Goal: Browse casually

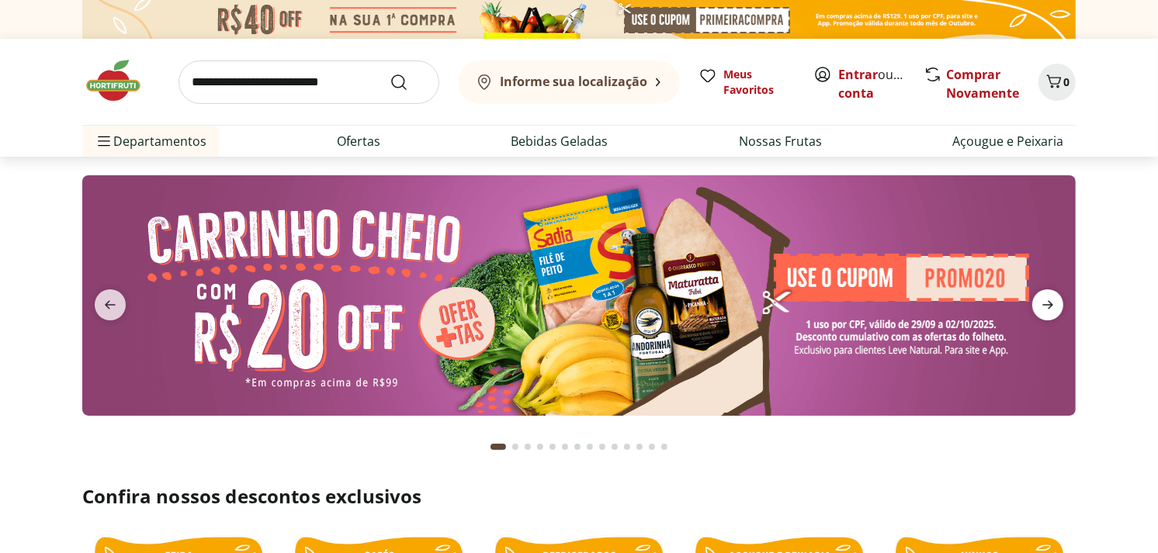
click at [1040, 313] on icon "next" at bounding box center [1047, 305] width 19 height 19
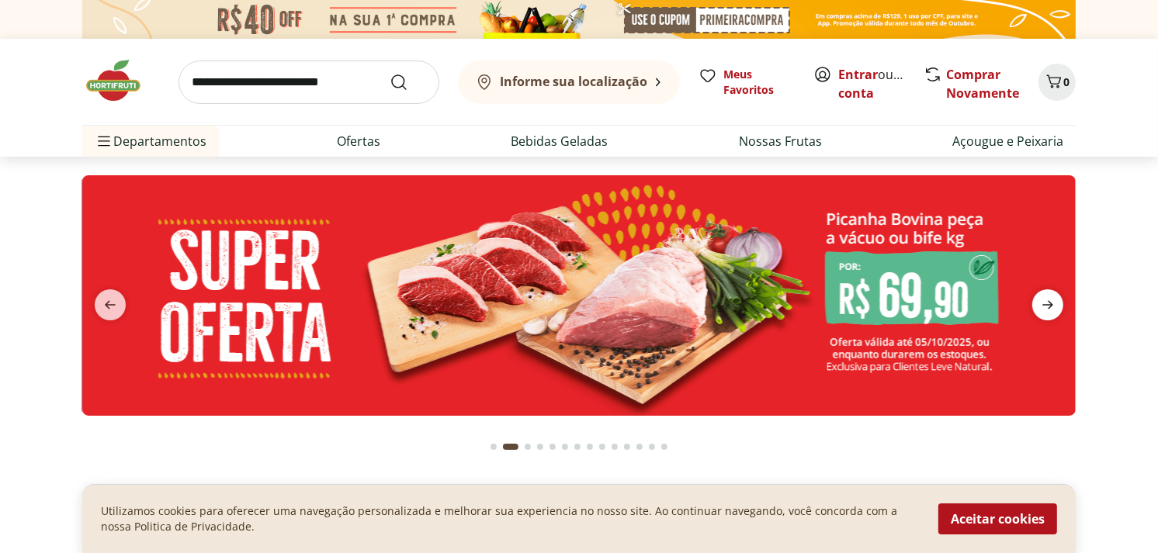
click at [1042, 303] on icon "next" at bounding box center [1047, 305] width 19 height 19
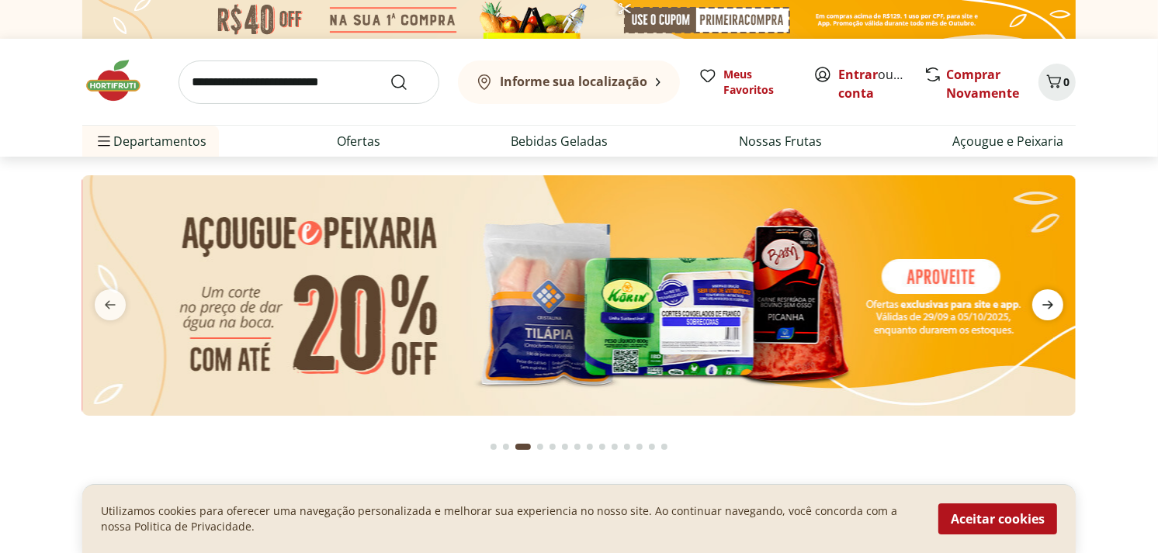
click at [1042, 303] on icon "next" at bounding box center [1047, 305] width 19 height 19
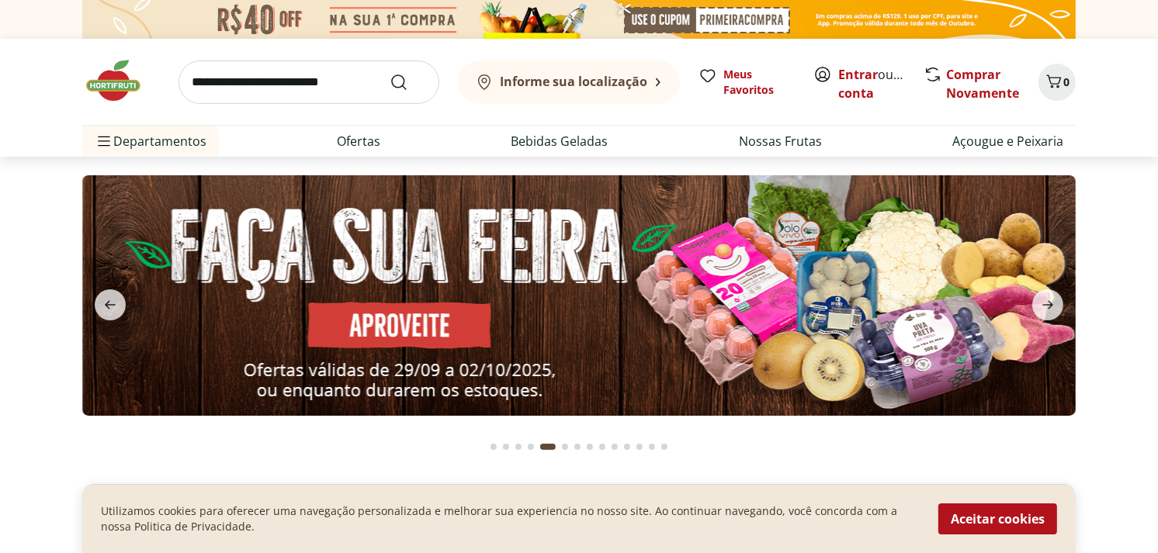
click at [1005, 514] on button "Aceitar cookies" at bounding box center [997, 519] width 119 height 31
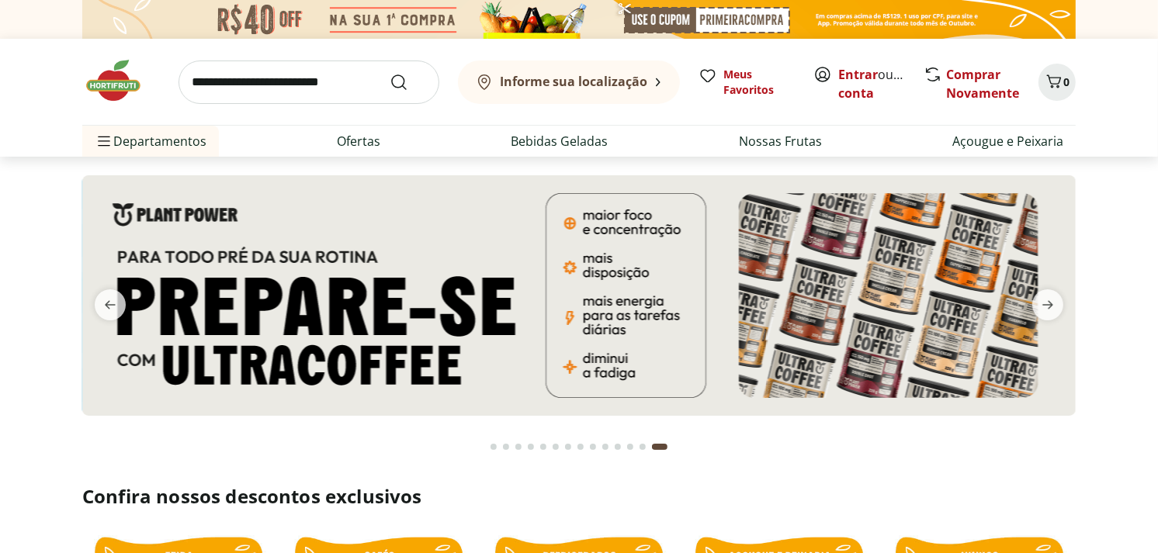
click at [492, 448] on div "Go to page 1 from fs-carousel" at bounding box center [493, 447] width 6 height 6
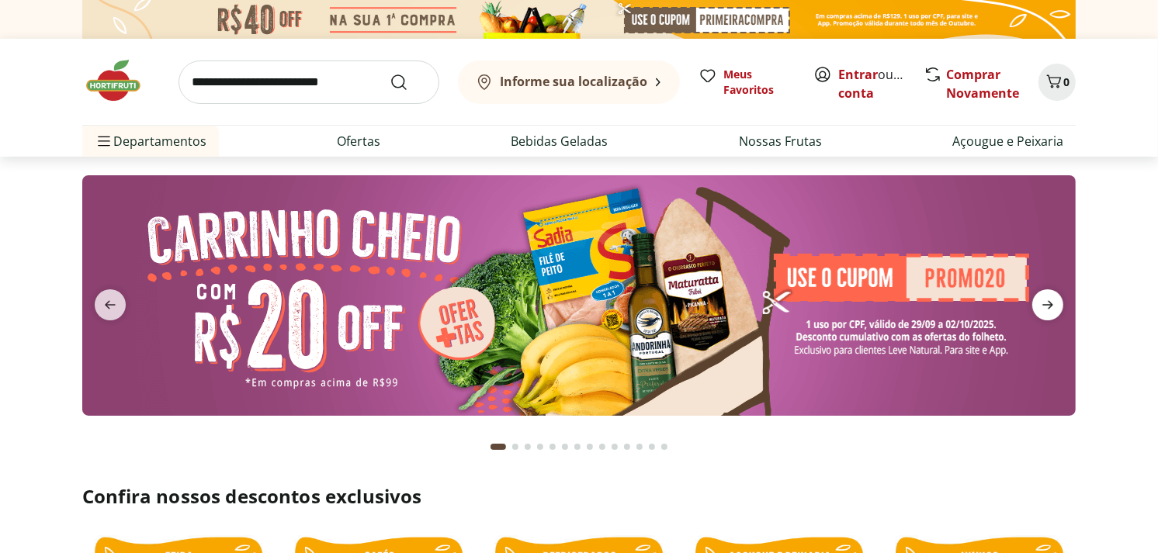
click at [1054, 315] on span "next" at bounding box center [1047, 304] width 31 height 31
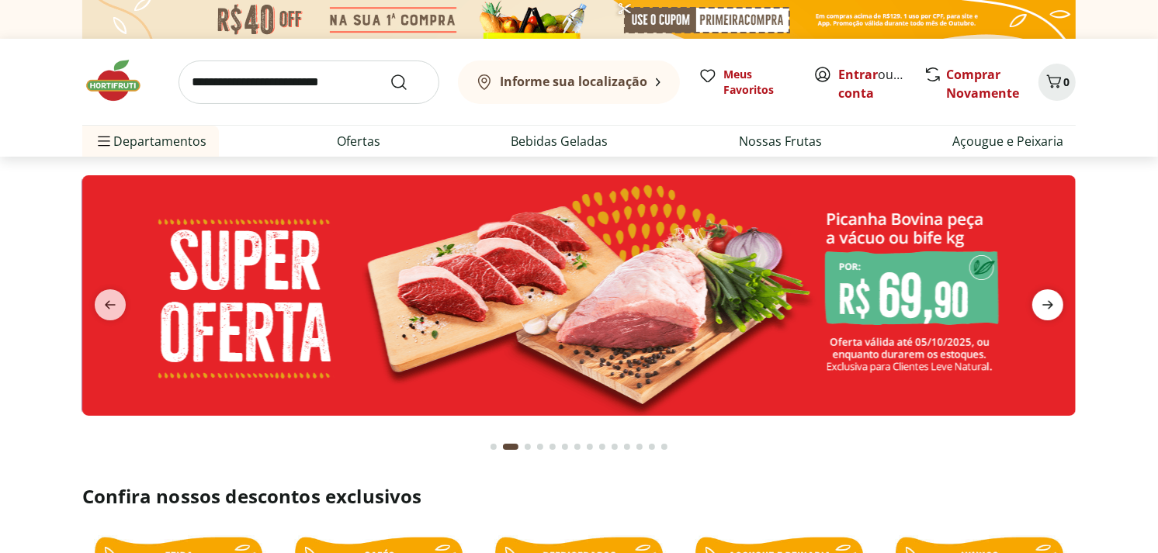
click at [1053, 314] on icon "next" at bounding box center [1047, 305] width 19 height 19
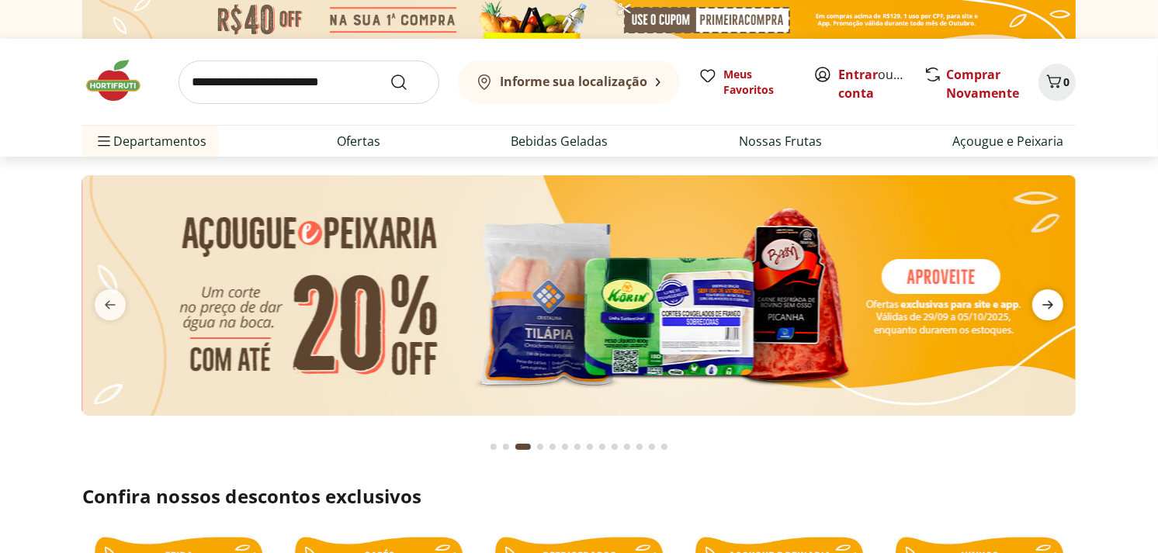
click at [1053, 314] on icon "next" at bounding box center [1047, 305] width 19 height 19
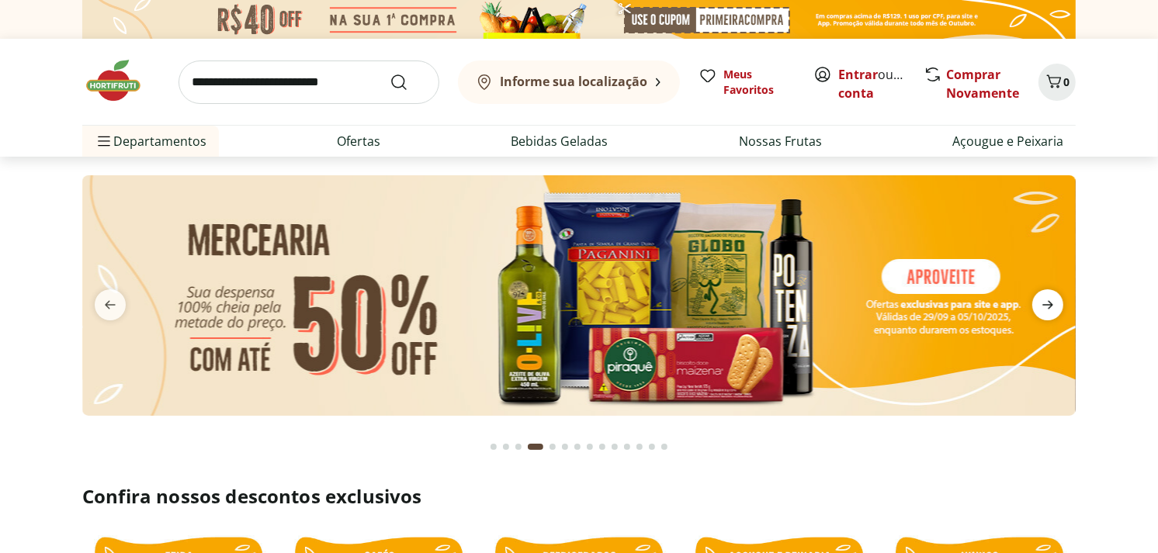
click at [1053, 314] on icon "next" at bounding box center [1047, 305] width 19 height 19
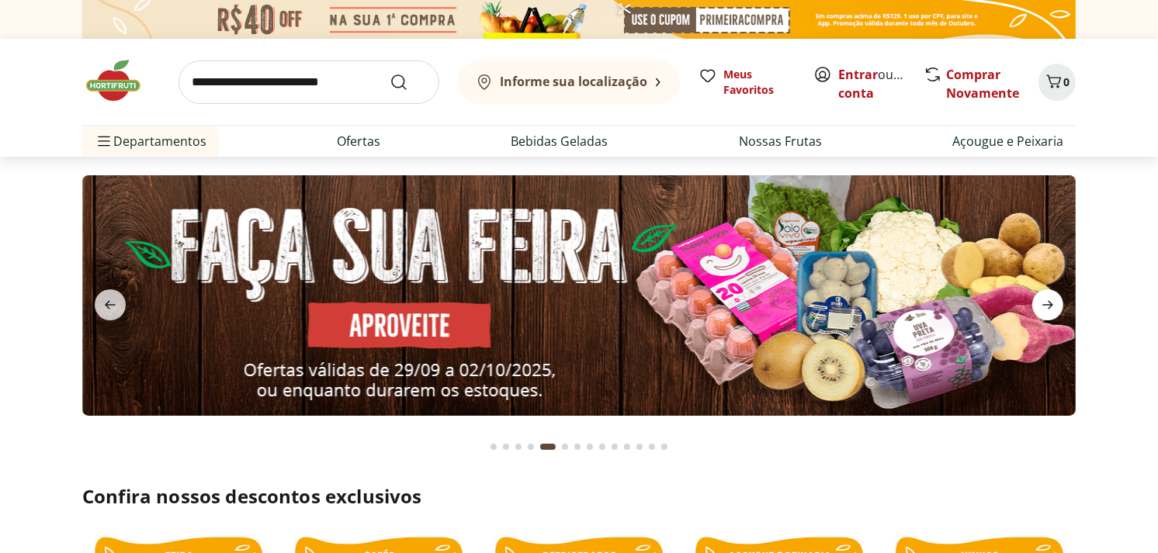
click at [1053, 314] on icon "next" at bounding box center [1047, 305] width 19 height 19
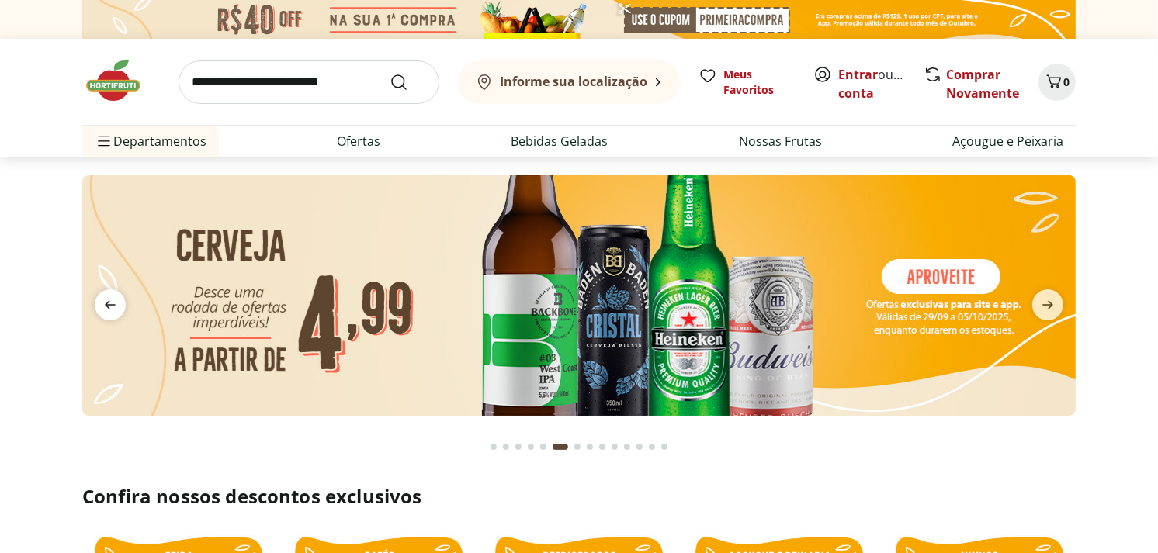
click at [104, 296] on span "previous" at bounding box center [110, 304] width 31 height 31
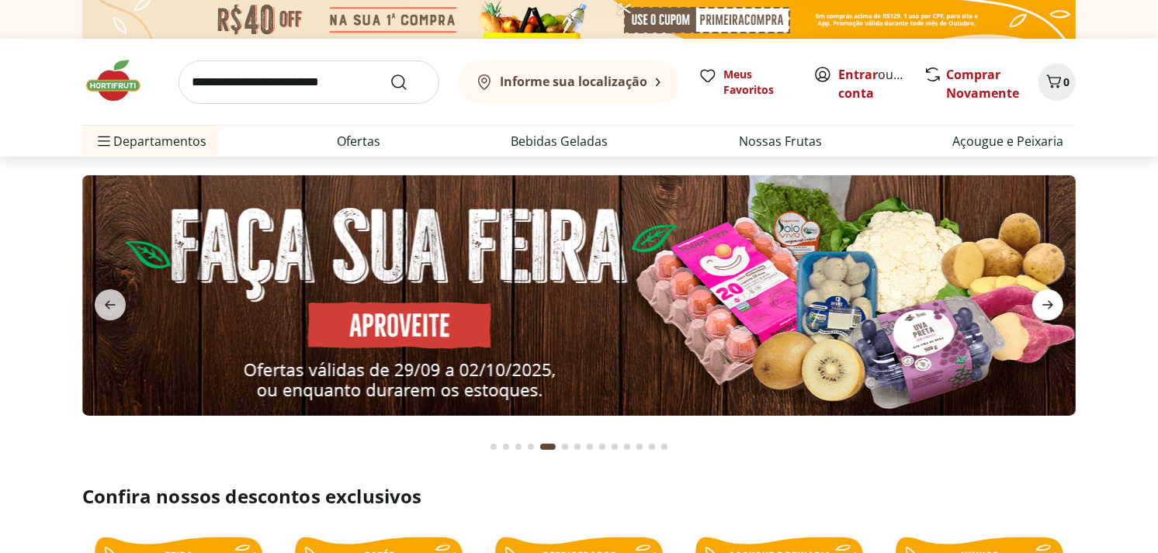
click at [1047, 303] on icon "next" at bounding box center [1047, 305] width 19 height 19
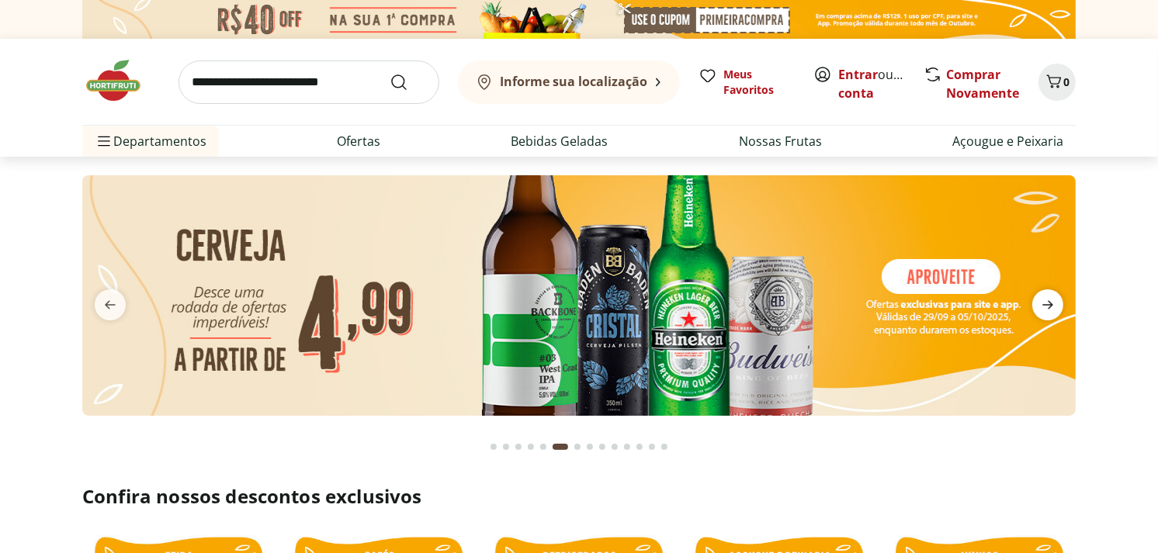
click at [1045, 303] on icon "next" at bounding box center [1047, 305] width 19 height 19
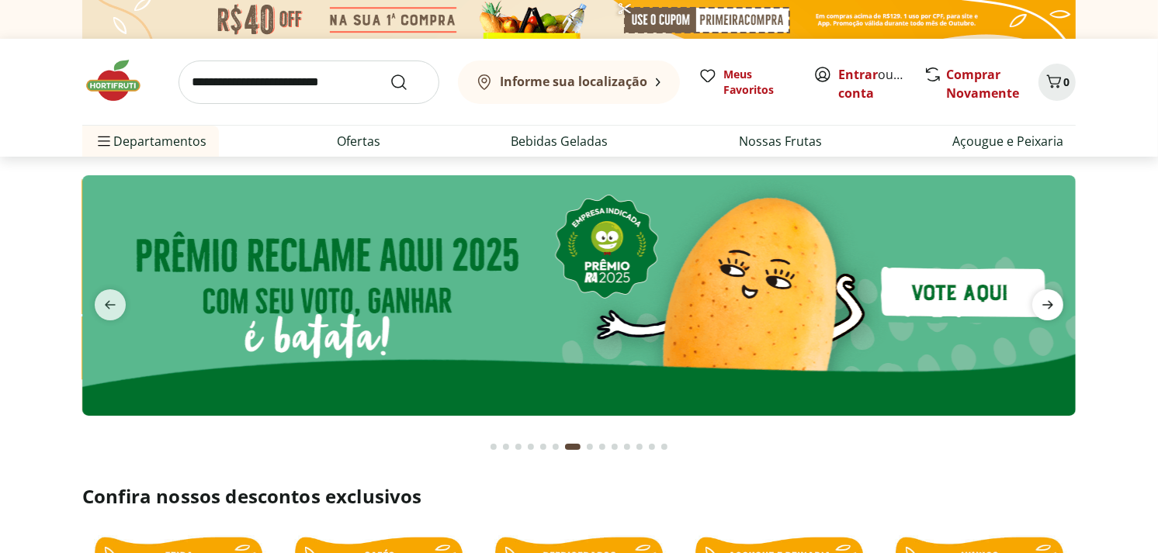
click at [1045, 303] on icon "next" at bounding box center [1047, 305] width 19 height 19
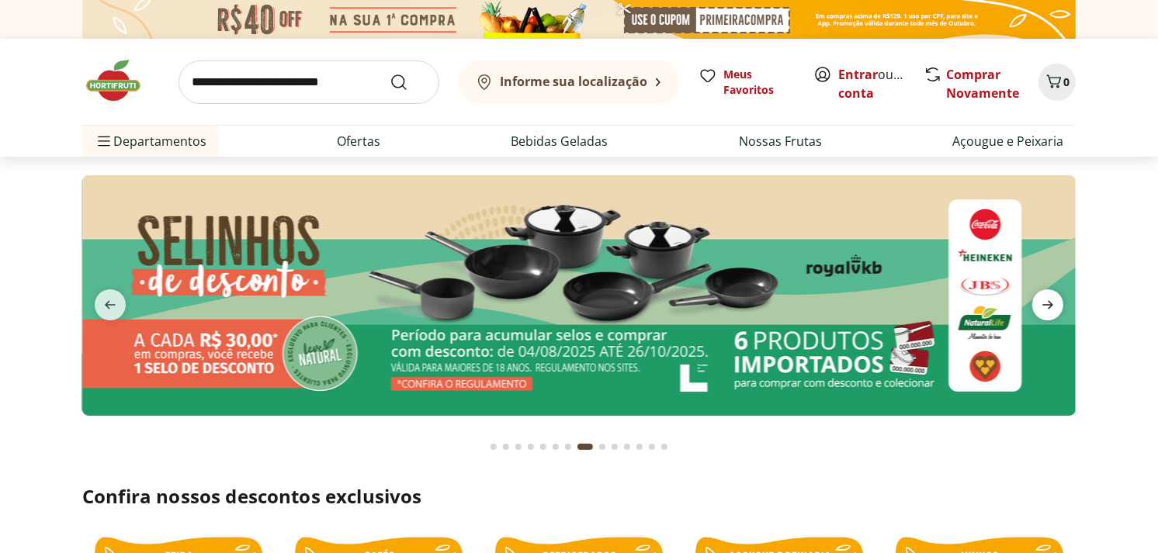
click at [1045, 303] on icon "next" at bounding box center [1047, 305] width 19 height 19
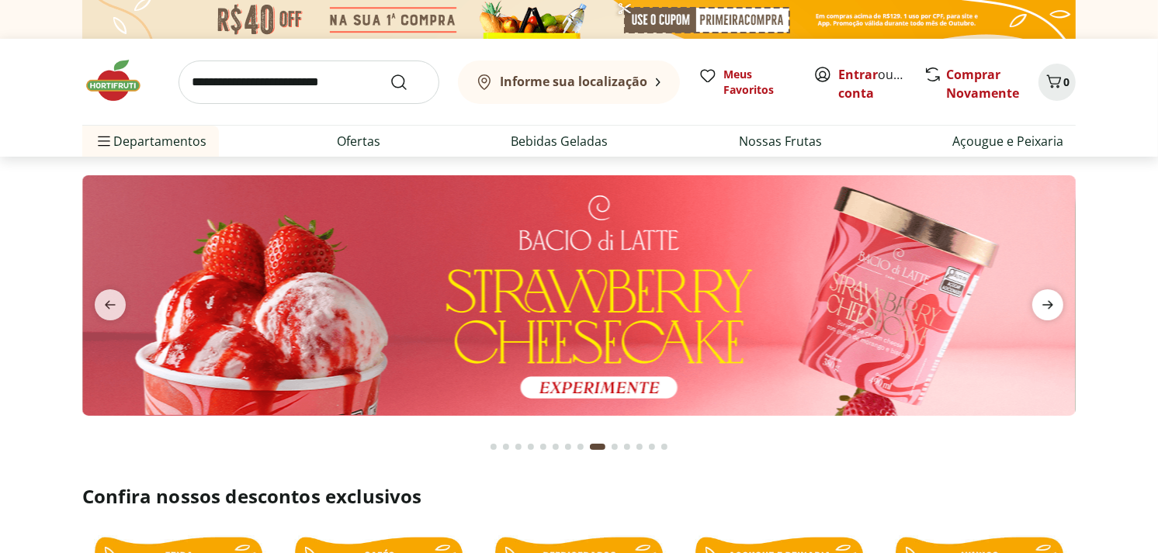
click at [1045, 303] on icon "next" at bounding box center [1047, 305] width 19 height 19
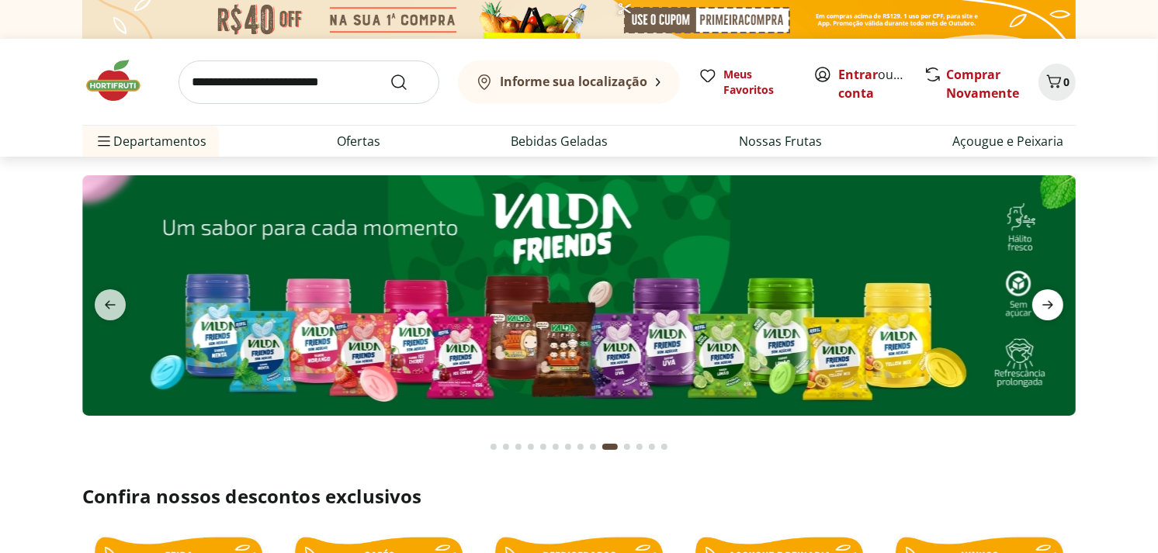
click at [1045, 303] on icon "next" at bounding box center [1047, 305] width 19 height 19
